Goal: Navigation & Orientation: Find specific page/section

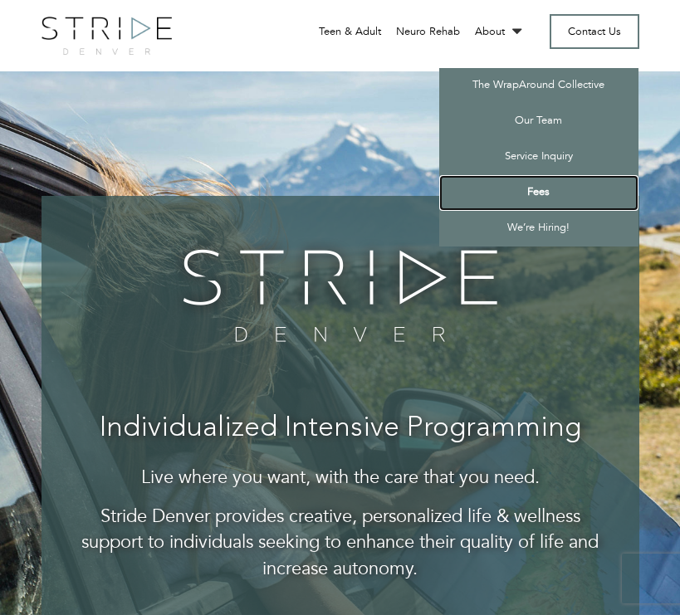
click at [537, 194] on link "Fees" at bounding box center [538, 193] width 199 height 36
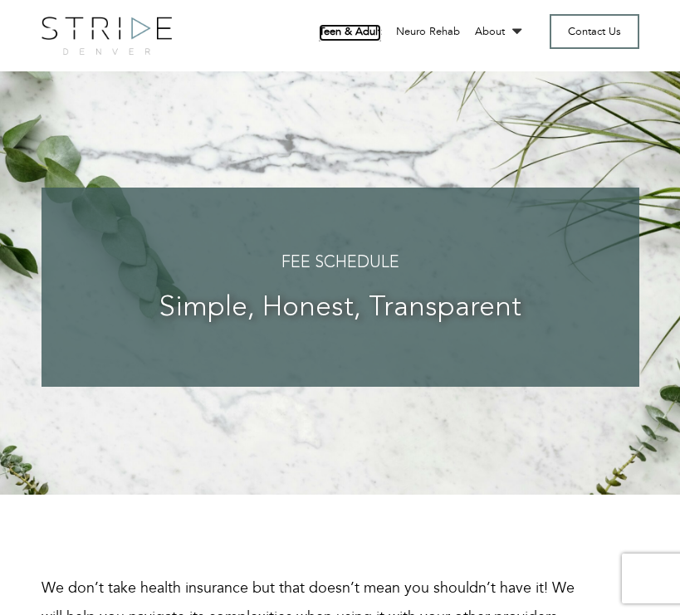
click at [375, 32] on link "Teen & Adult" at bounding box center [350, 32] width 62 height 17
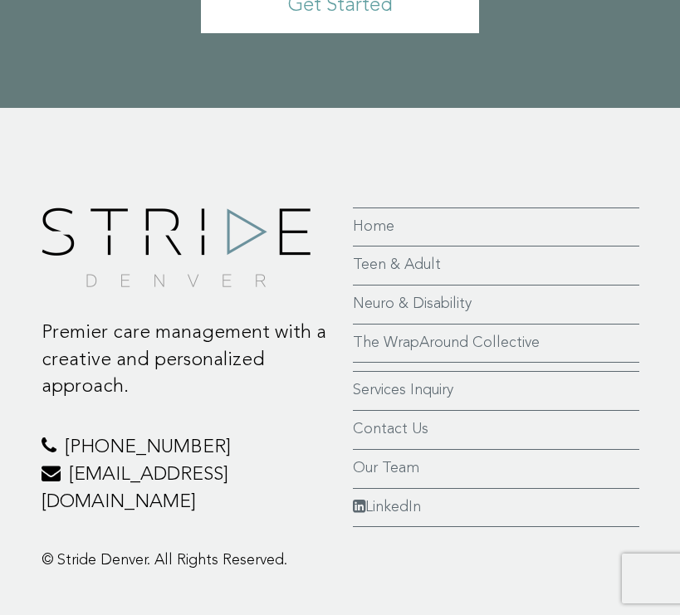
scroll to position [5349, 0]
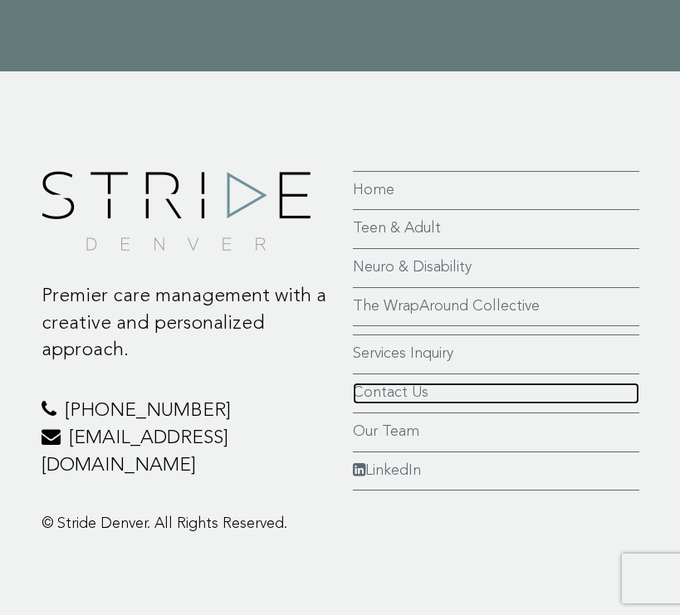
click at [388, 388] on link "Contact Us" at bounding box center [496, 394] width 286 height 22
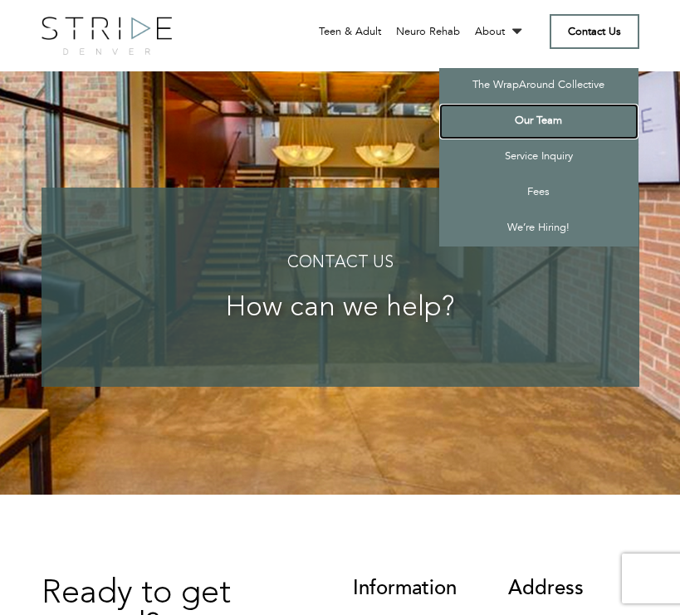
click at [523, 122] on link "Our Team" at bounding box center [538, 122] width 199 height 36
